Goal: Task Accomplishment & Management: Manage account settings

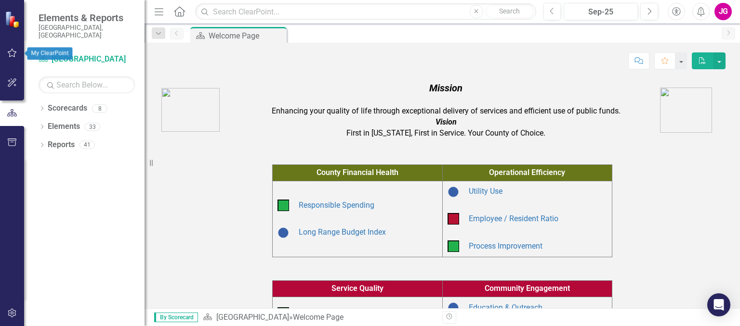
click at [16, 47] on button "button" at bounding box center [12, 53] width 22 height 20
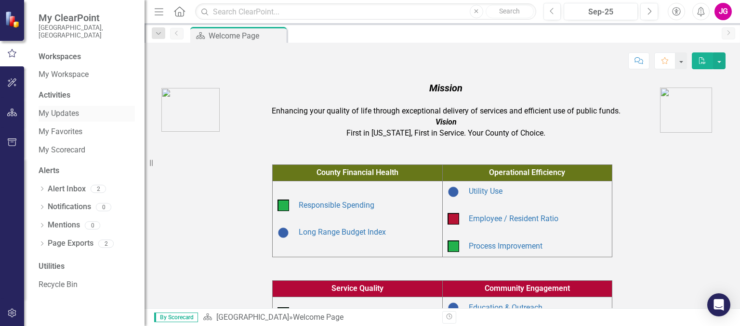
click at [67, 108] on link "My Updates" at bounding box center [87, 113] width 96 height 11
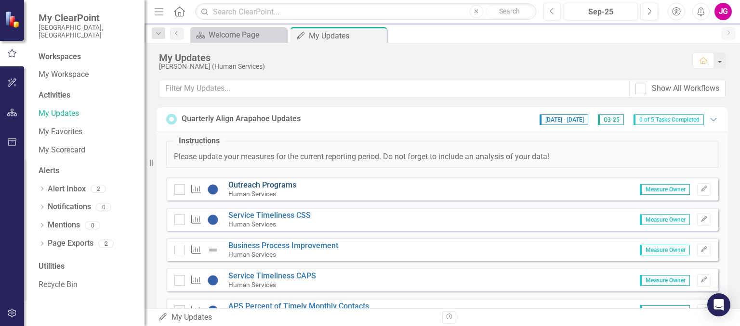
click at [254, 182] on link "Outreach Programs" at bounding box center [262, 185] width 68 height 9
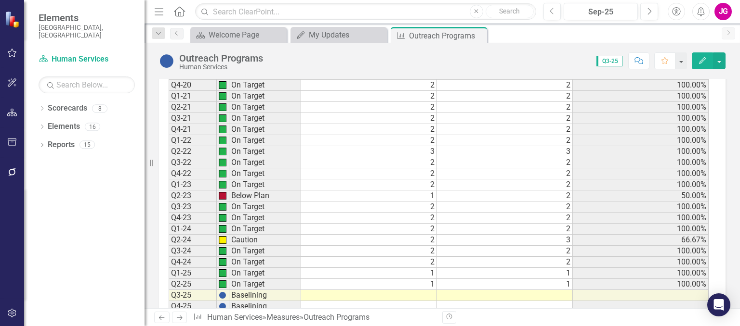
scroll to position [680, 0]
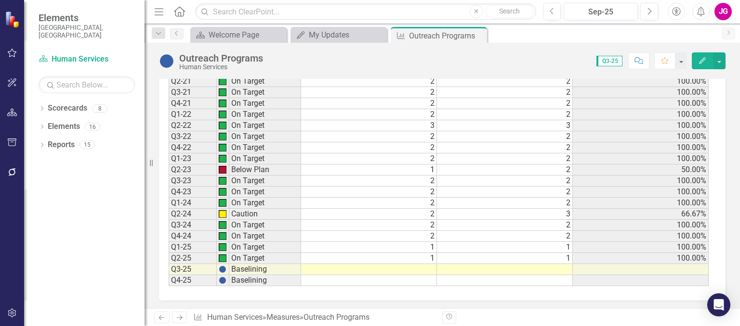
click at [397, 264] on td at bounding box center [369, 269] width 136 height 11
type textarea "1"
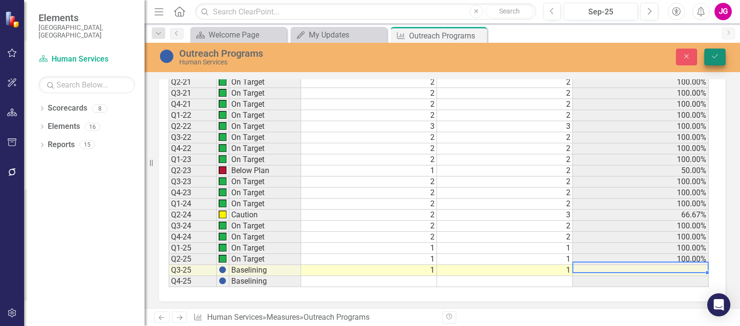
type textarea "1"
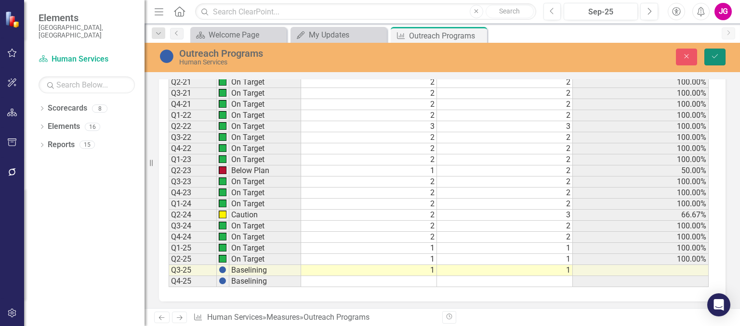
click at [705, 56] on button "Save" at bounding box center [714, 57] width 21 height 17
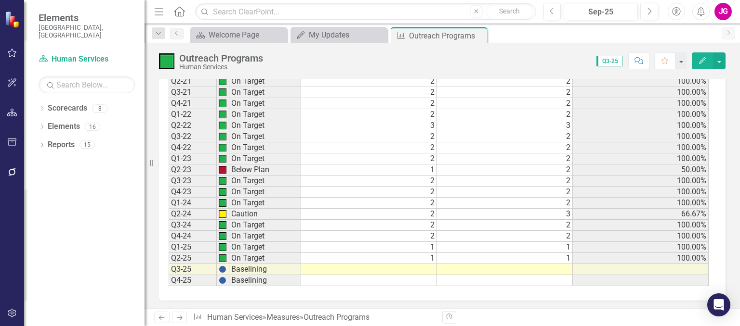
click at [401, 264] on td at bounding box center [369, 269] width 136 height 11
type textarea "1"
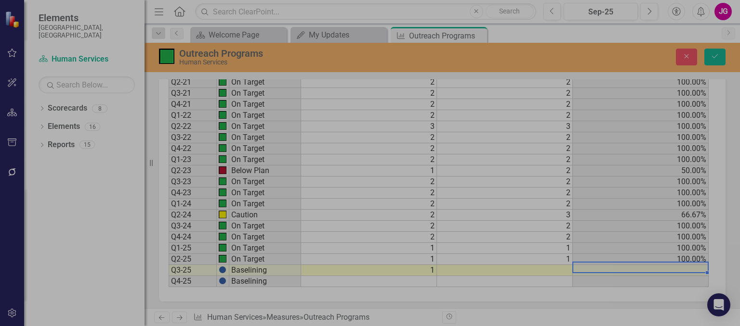
click at [483, 265] on td at bounding box center [505, 270] width 136 height 11
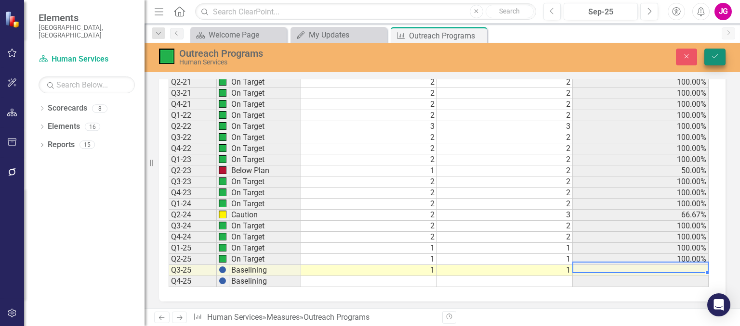
type textarea "1"
click at [715, 57] on icon "Save" at bounding box center [714, 56] width 9 height 7
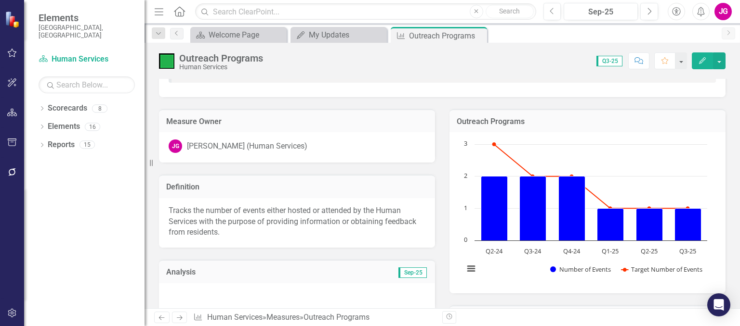
scroll to position [144, 0]
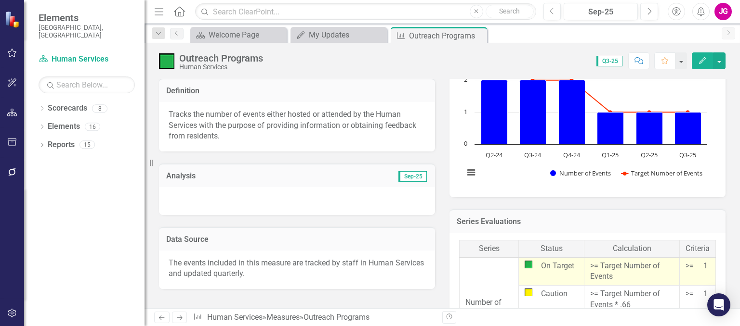
click at [243, 203] on div at bounding box center [297, 201] width 276 height 28
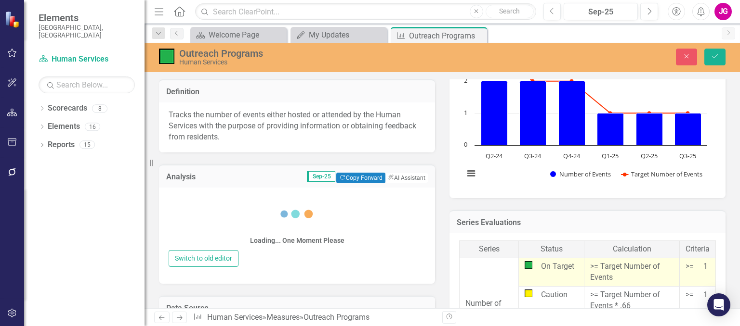
click at [238, 209] on div "Loading... One Moment Please" at bounding box center [297, 222] width 257 height 55
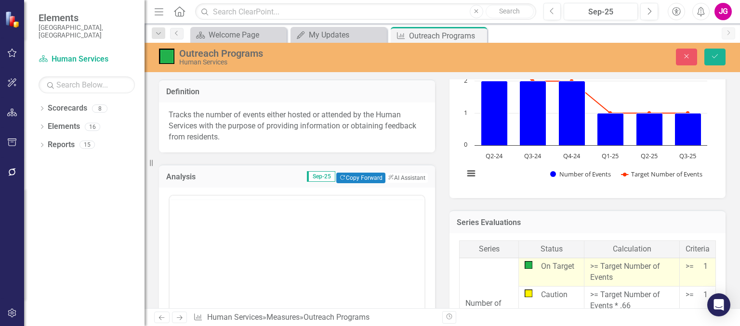
scroll to position [0, 0]
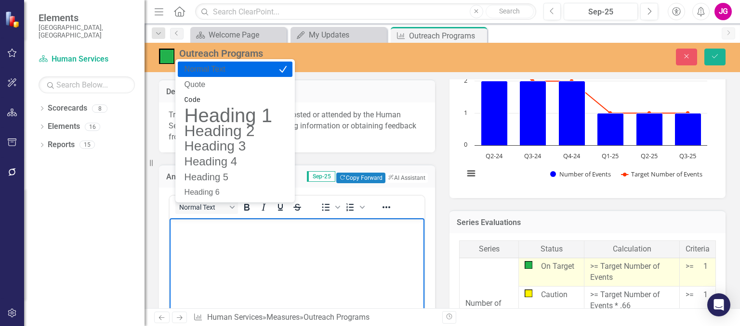
click at [216, 230] on p "Rich Text Area. Press ALT-0 for help." at bounding box center [297, 227] width 250 height 12
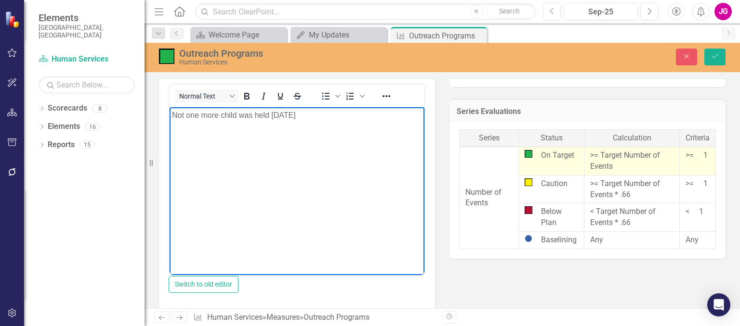
scroll to position [241, 0]
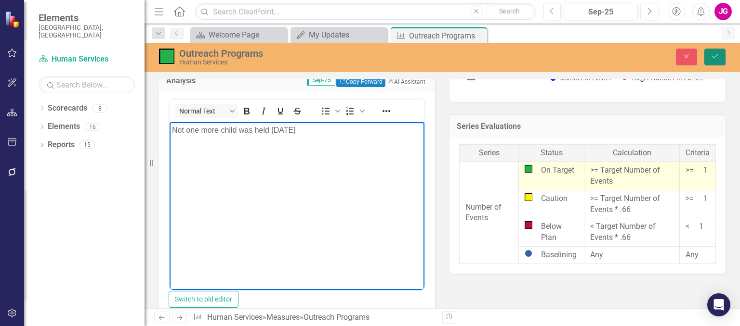
click at [716, 60] on icon "Save" at bounding box center [714, 56] width 9 height 7
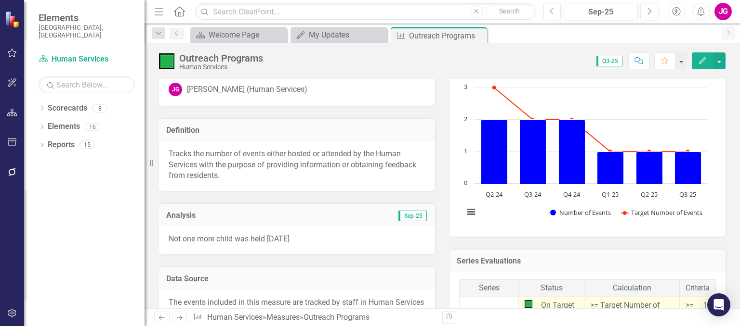
scroll to position [144, 0]
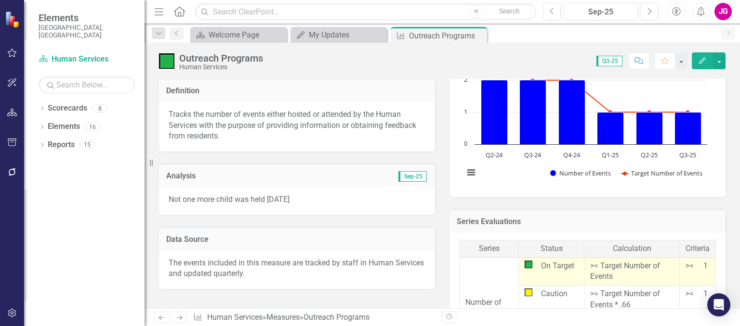
click at [310, 201] on p "Not one more child was held [DATE]" at bounding box center [297, 200] width 257 height 11
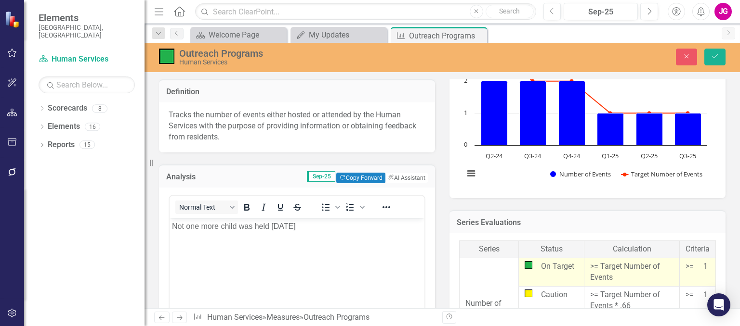
scroll to position [0, 0]
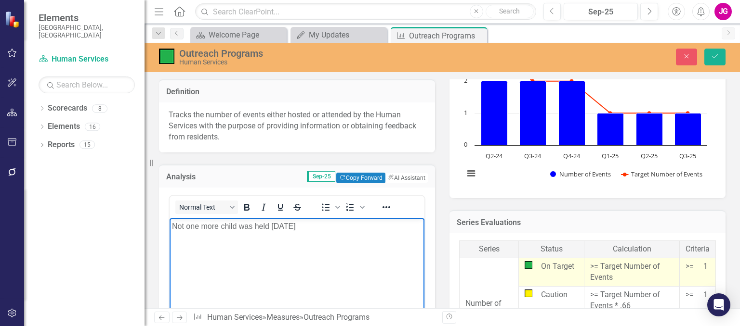
click at [172, 226] on p "Not one more child was held [DATE]" at bounding box center [297, 227] width 250 height 12
click at [313, 247] on p "Not one more child was held [DATE]" at bounding box center [297, 246] width 250 height 12
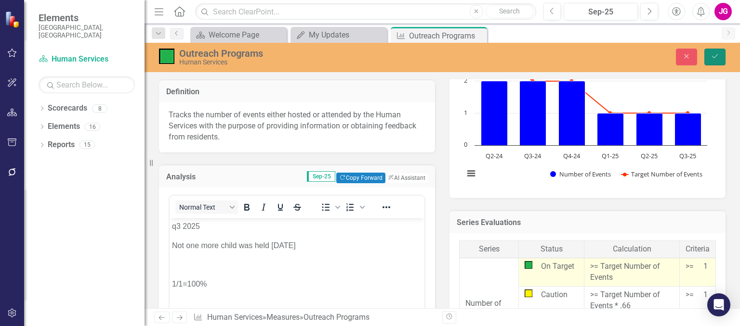
click at [716, 51] on button "Save" at bounding box center [714, 57] width 21 height 17
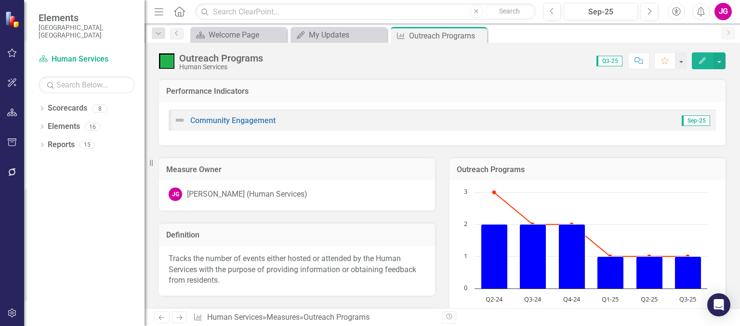
click at [172, 197] on div "JG" at bounding box center [175, 194] width 13 height 13
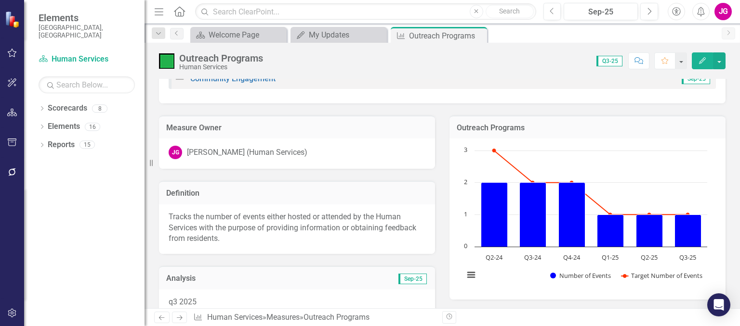
scroll to position [96, 0]
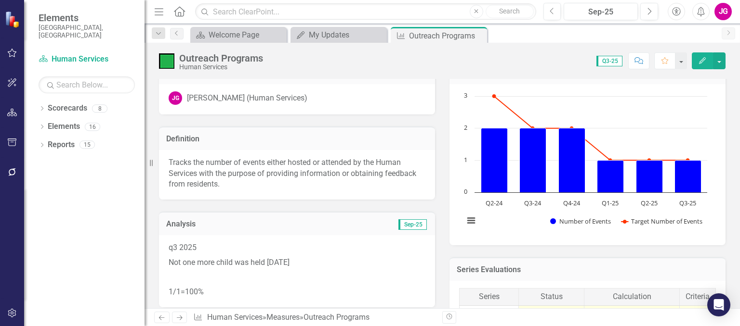
click at [192, 246] on p "q3 2025" at bounding box center [297, 249] width 257 height 13
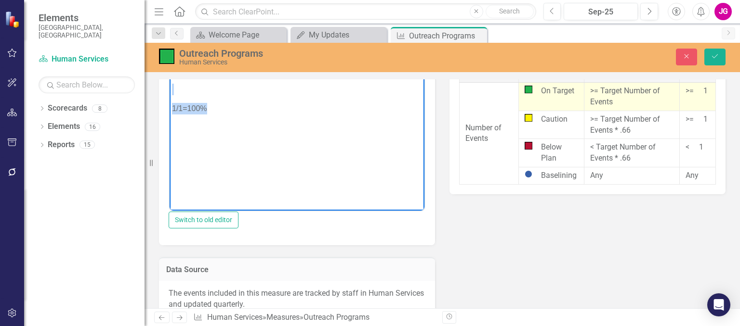
scroll to position [399, 0]
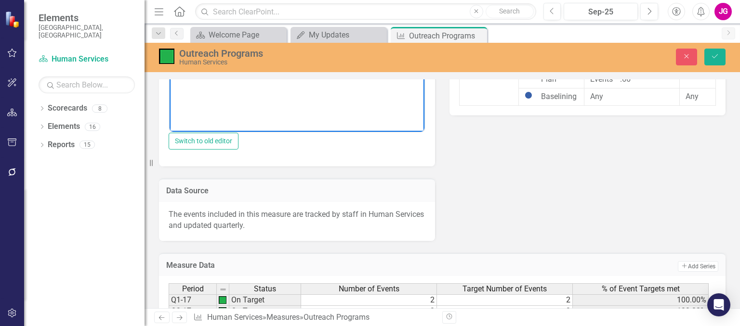
drag, startPoint x: 172, startPoint y: -30, endPoint x: 202, endPoint y: 122, distance: 155.0
click at [202, 109] on html "q3 2025 Not one more child was held [DATE] 1/1=100%" at bounding box center [296, 36] width 255 height 144
copy body "q3 2025 Not one more child was held [DATE] 1/1=100"
click at [13, 48] on button "button" at bounding box center [12, 53] width 22 height 20
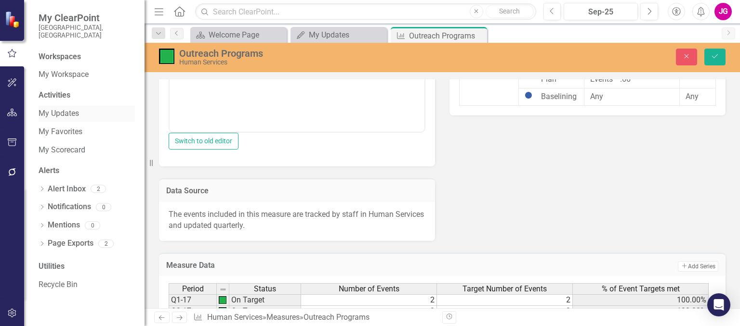
click at [61, 108] on link "My Updates" at bounding box center [87, 113] width 96 height 11
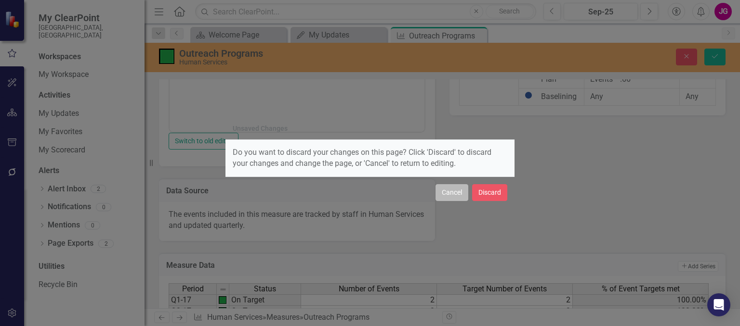
click at [457, 193] on button "Cancel" at bounding box center [451, 192] width 33 height 17
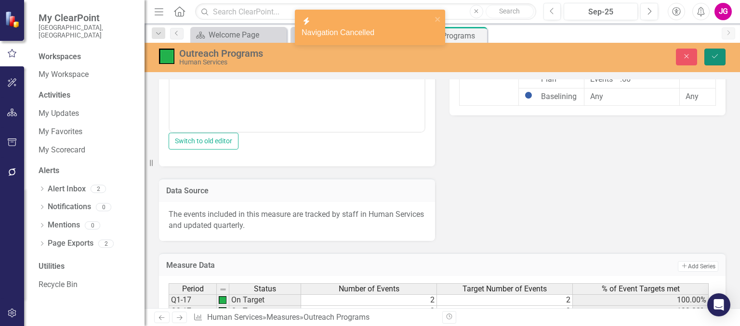
click at [715, 61] on button "Save" at bounding box center [714, 57] width 21 height 17
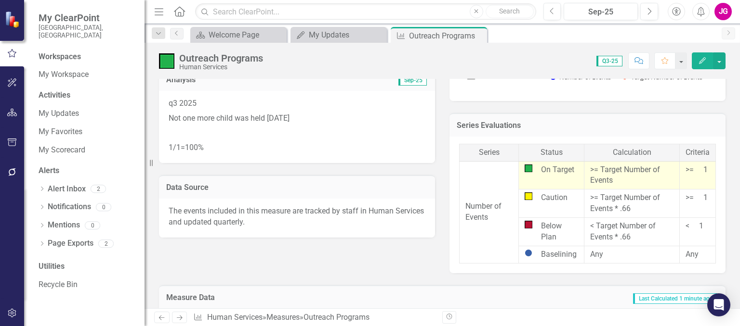
scroll to position [241, 0]
click at [62, 108] on link "My Updates" at bounding box center [87, 113] width 96 height 11
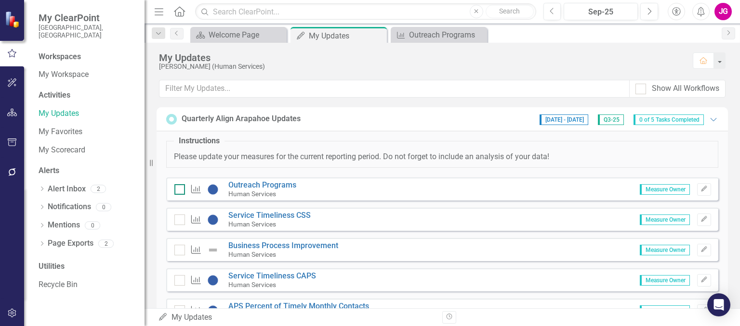
click at [177, 188] on input "checkbox" at bounding box center [177, 187] width 6 height 6
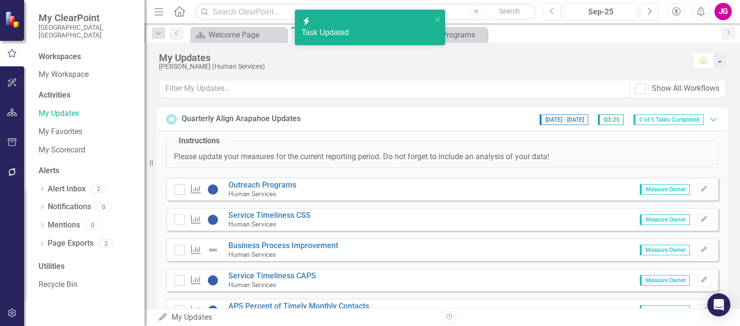
checkbox input "true"
click at [180, 217] on input "checkbox" at bounding box center [177, 218] width 6 height 6
checkbox input "true"
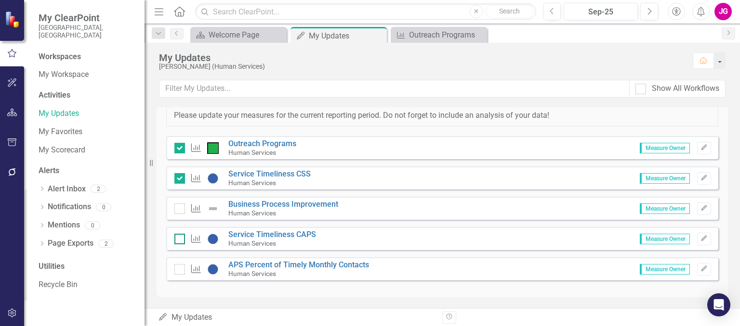
click at [179, 234] on input "checkbox" at bounding box center [177, 237] width 6 height 6
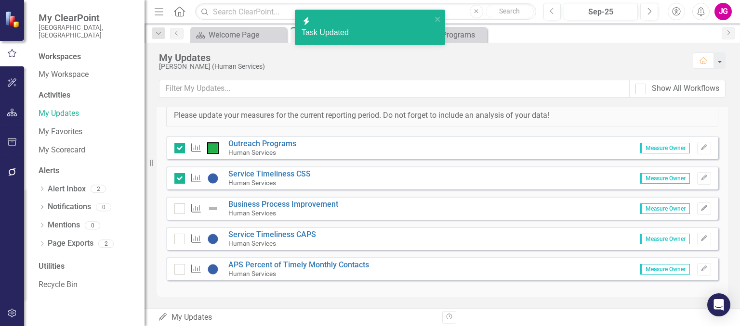
checkbox input "true"
